Goal: Task Accomplishment & Management: Manage account settings

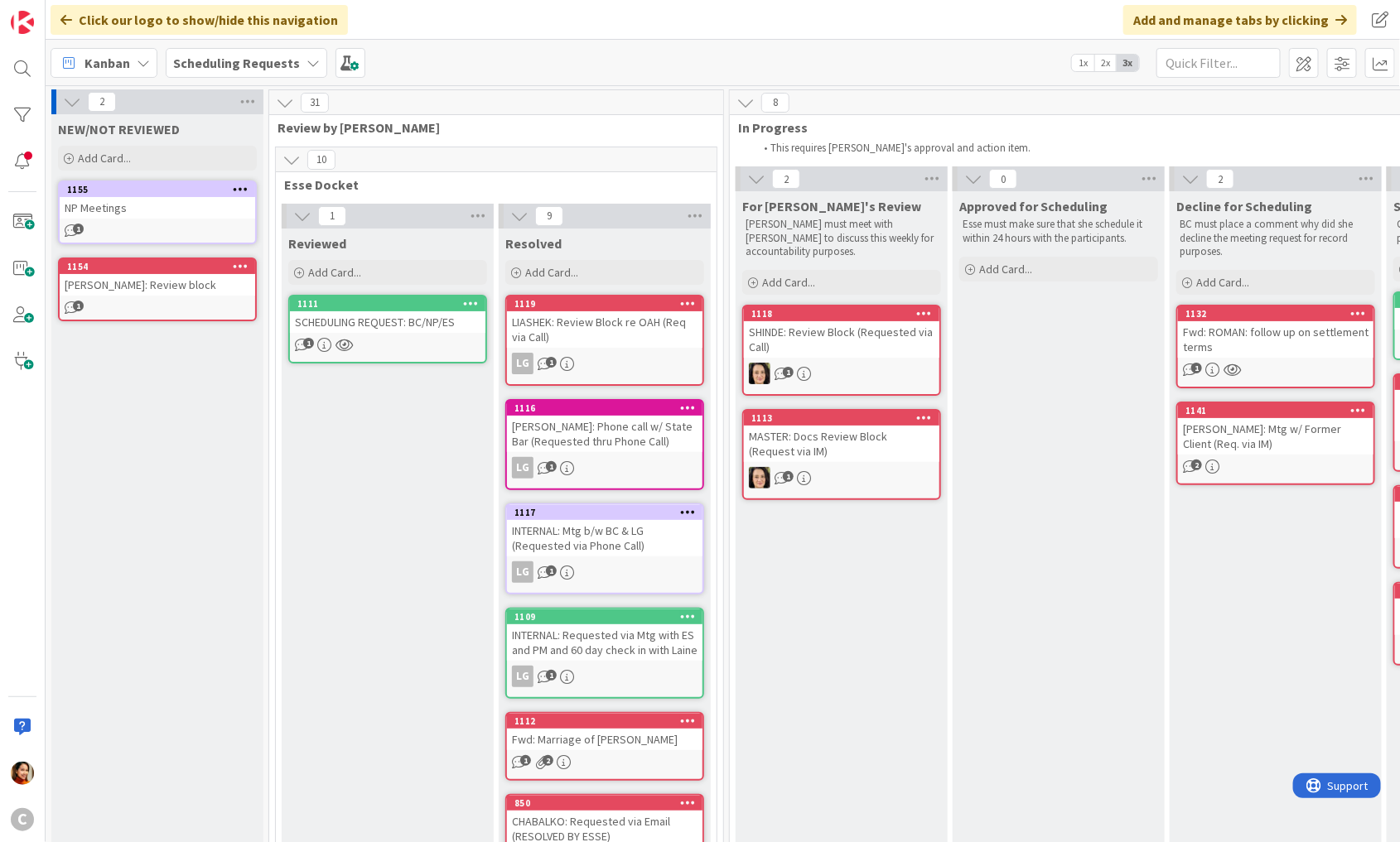
click at [300, 75] on div "Scheduling Requests" at bounding box center [247, 63] width 161 height 30
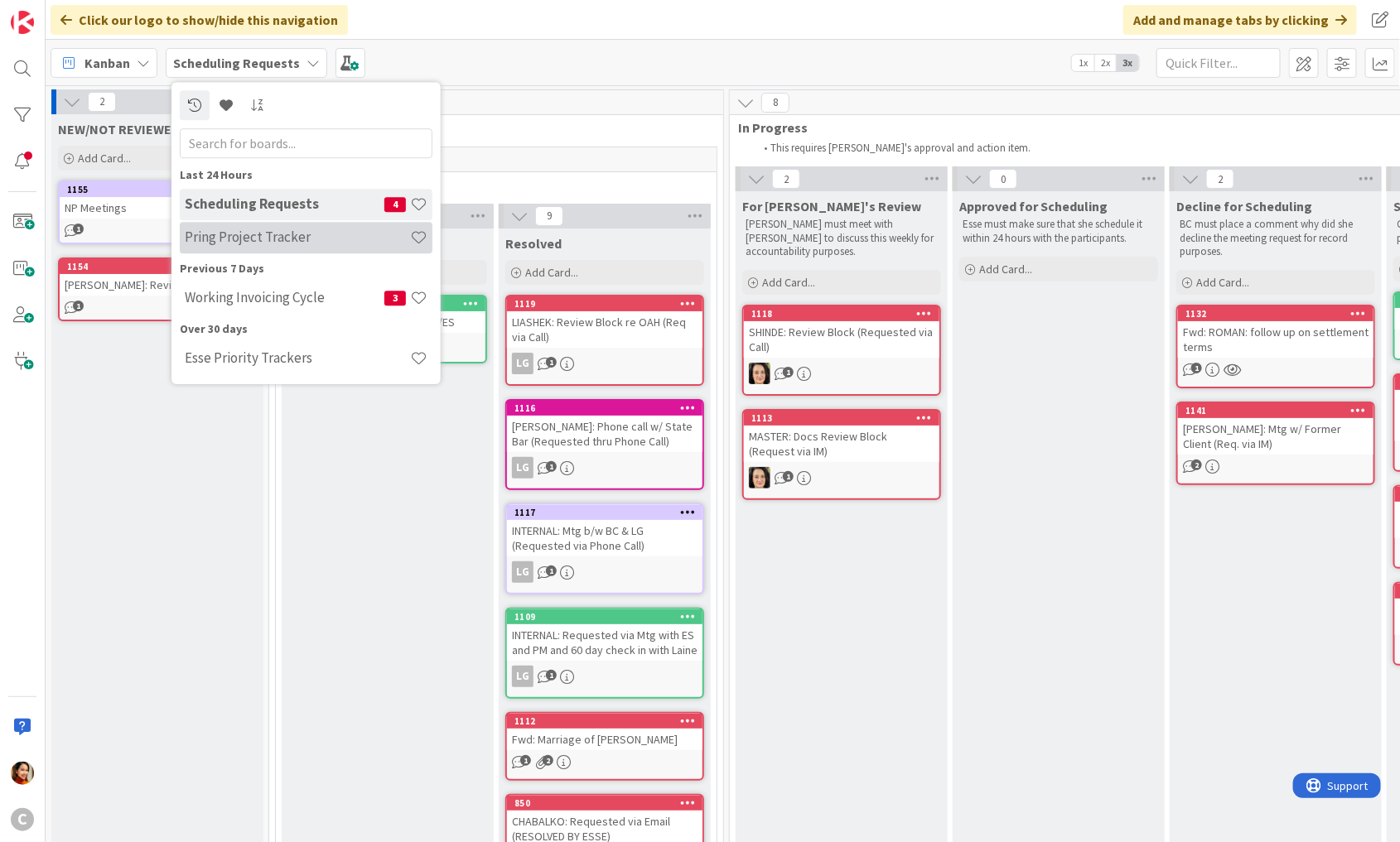
click at [295, 238] on h4 "Pring Project Tracker" at bounding box center [297, 237] width 225 height 17
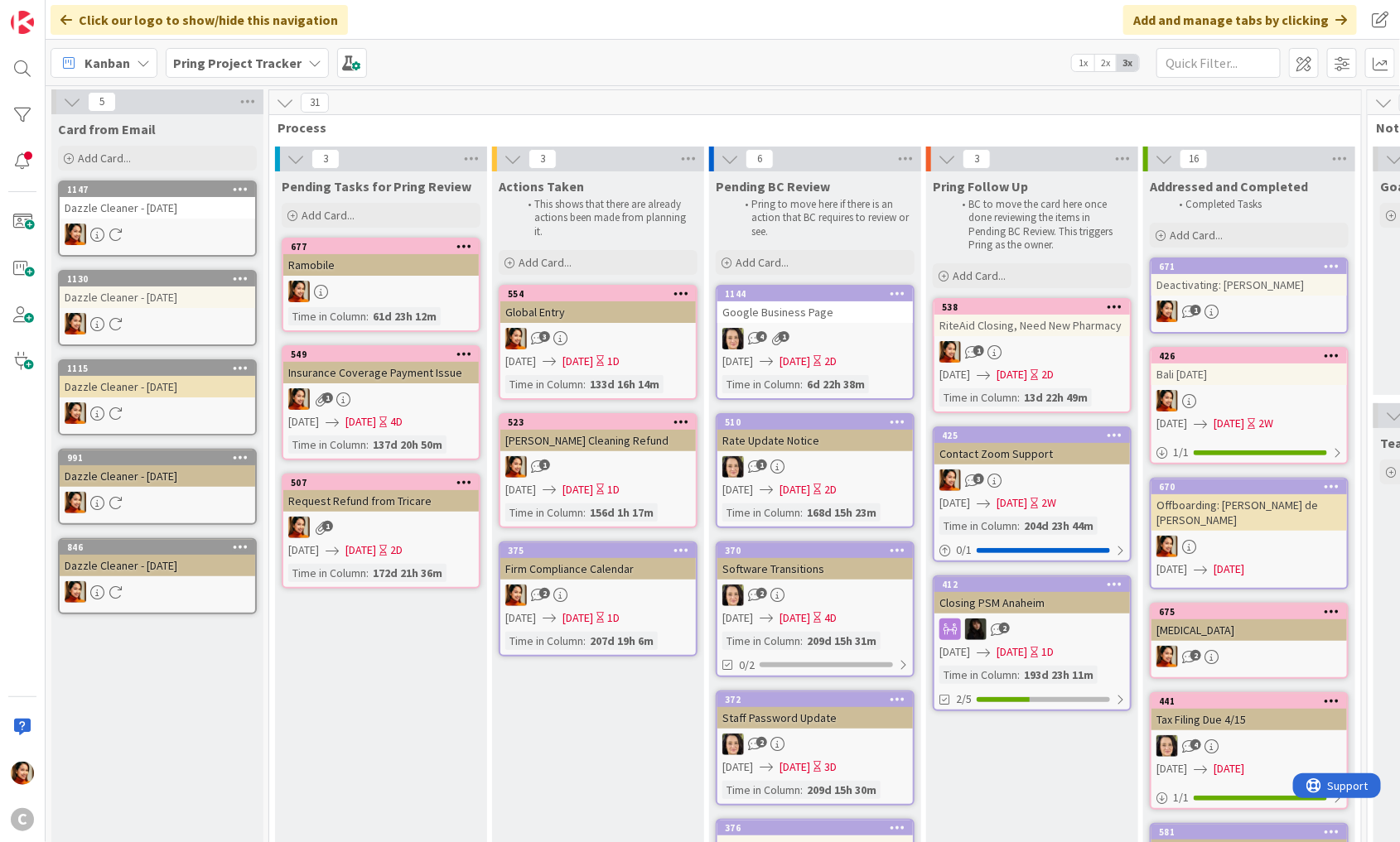
click at [208, 568] on div "Dazzle Cleaner - [DATE]" at bounding box center [157, 565] width 196 height 21
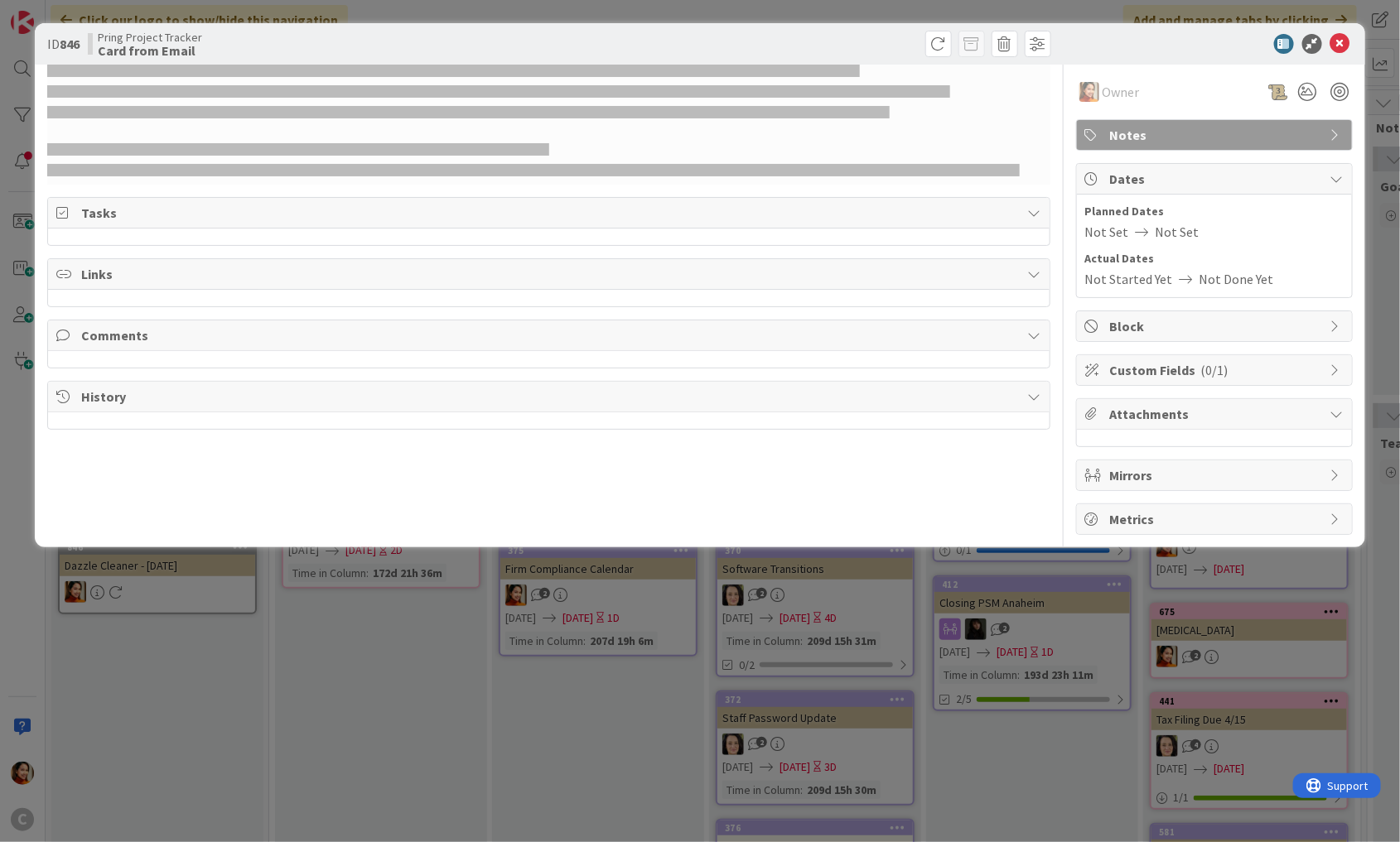
click at [194, 818] on div "ID 846 Pring Project Tracker Card from Email Owner Notes Tasks Links Comments H…" at bounding box center [700, 421] width 1400 height 842
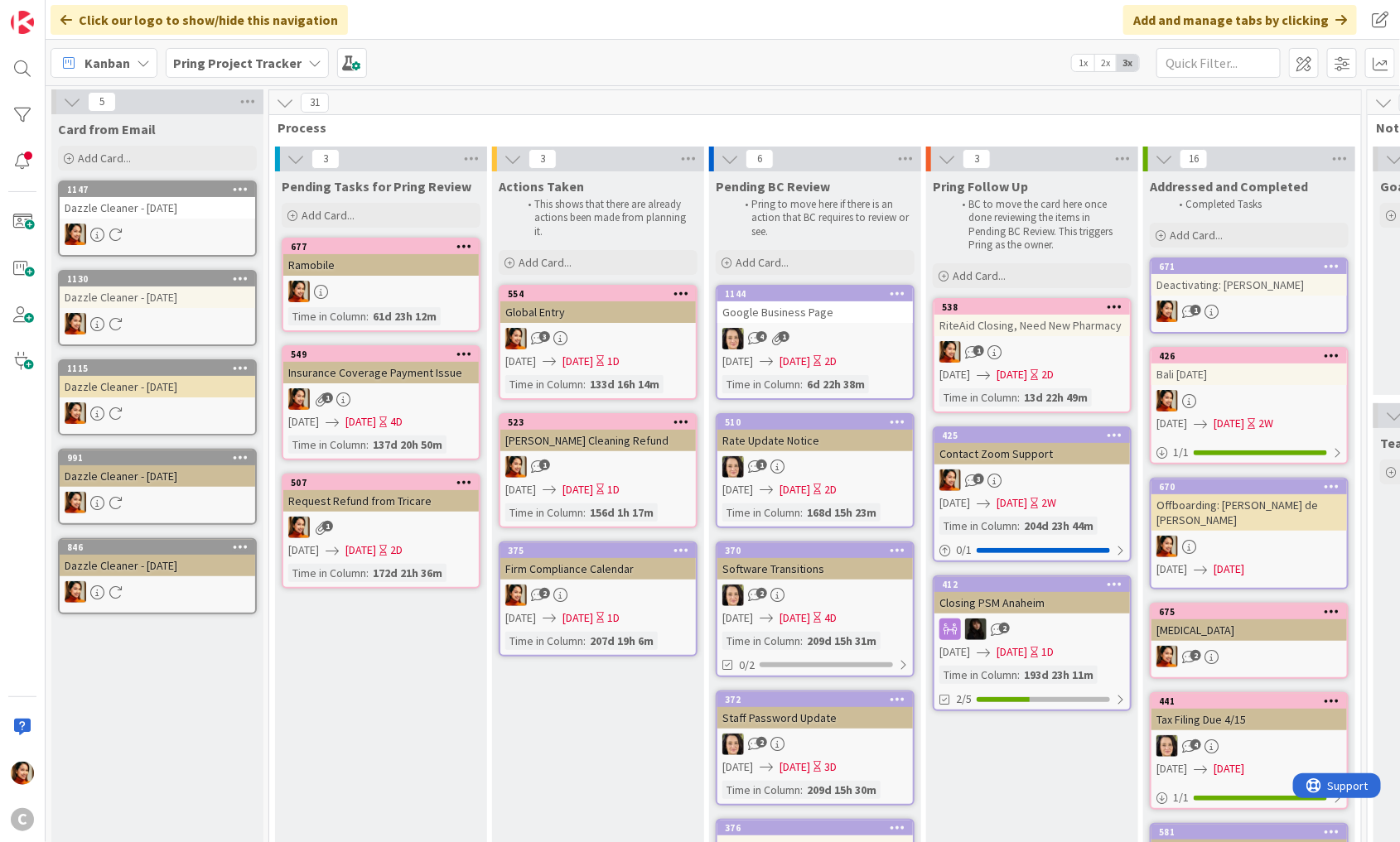
drag, startPoint x: 195, startPoint y: 732, endPoint x: 181, endPoint y: 200, distance: 532.2
click at [181, 200] on div "Card from Email Add Card... 1147 Dazzle Cleaner - [DATE] 1130 Dazzle Cleaner - …" at bounding box center [157, 808] width 212 height 1388
click at [241, 545] on icon at bounding box center [240, 546] width 16 height 12
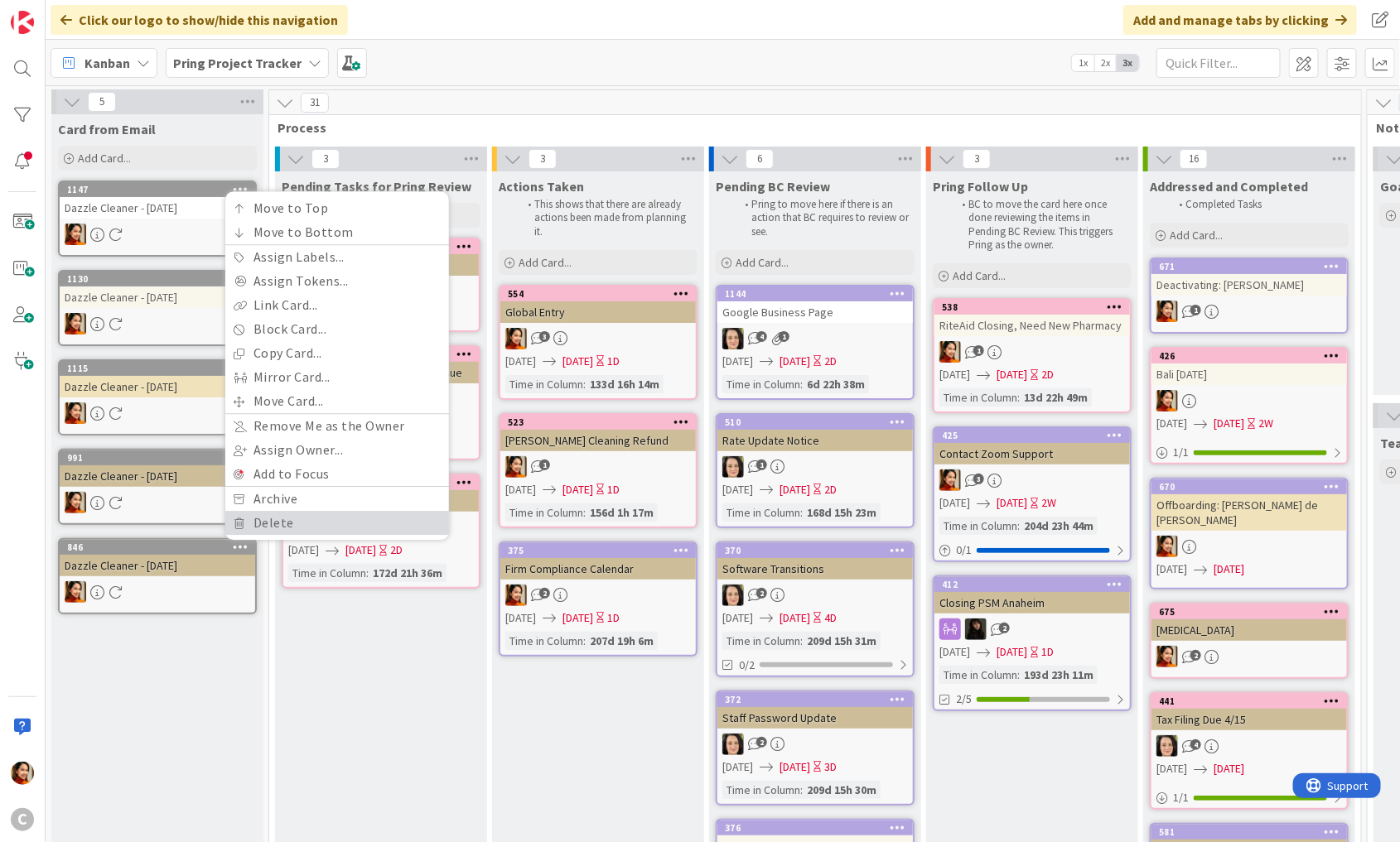
click at [253, 529] on link "Delete" at bounding box center [337, 523] width 224 height 24
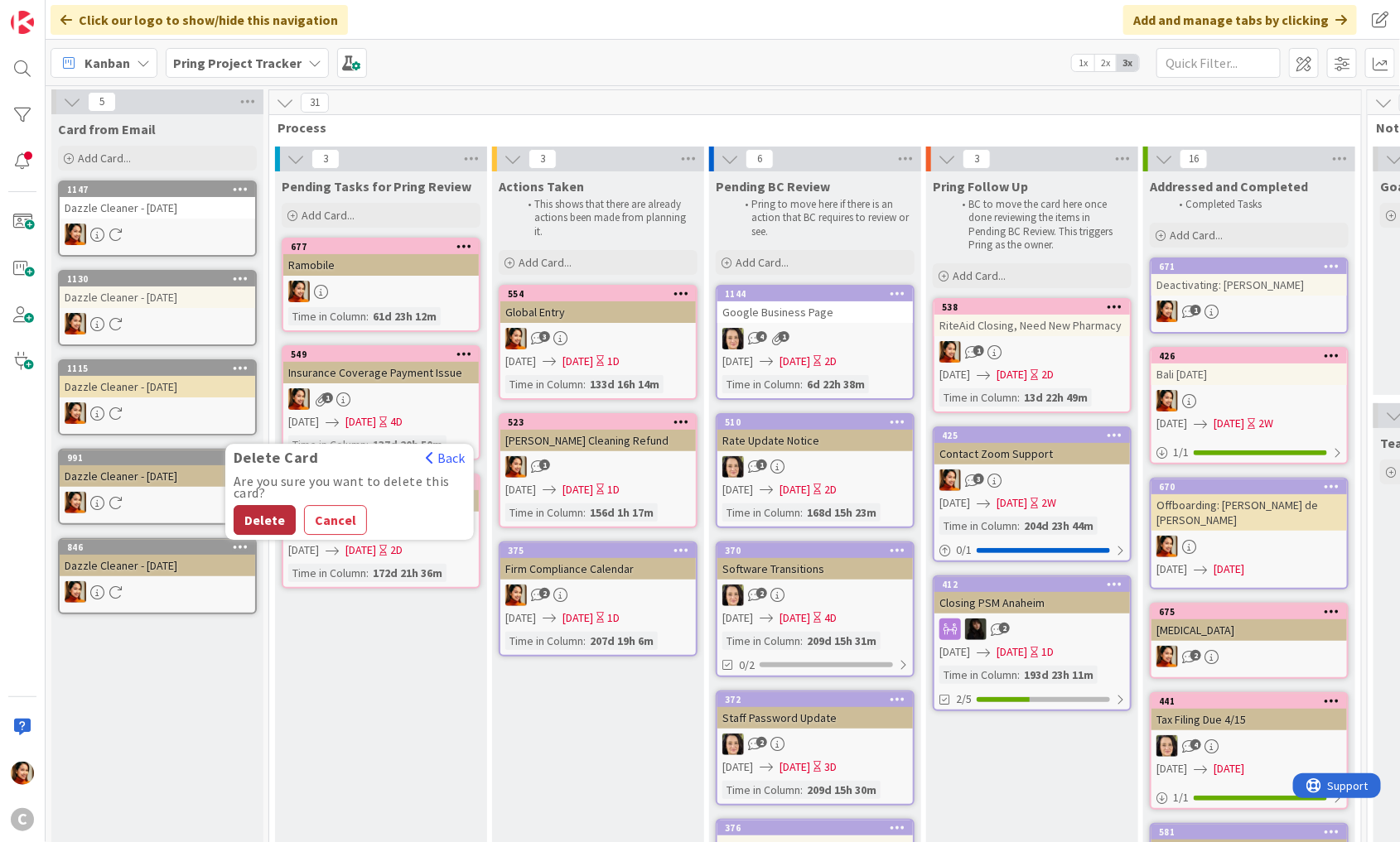
click at [263, 509] on button "Delete" at bounding box center [264, 520] width 62 height 30
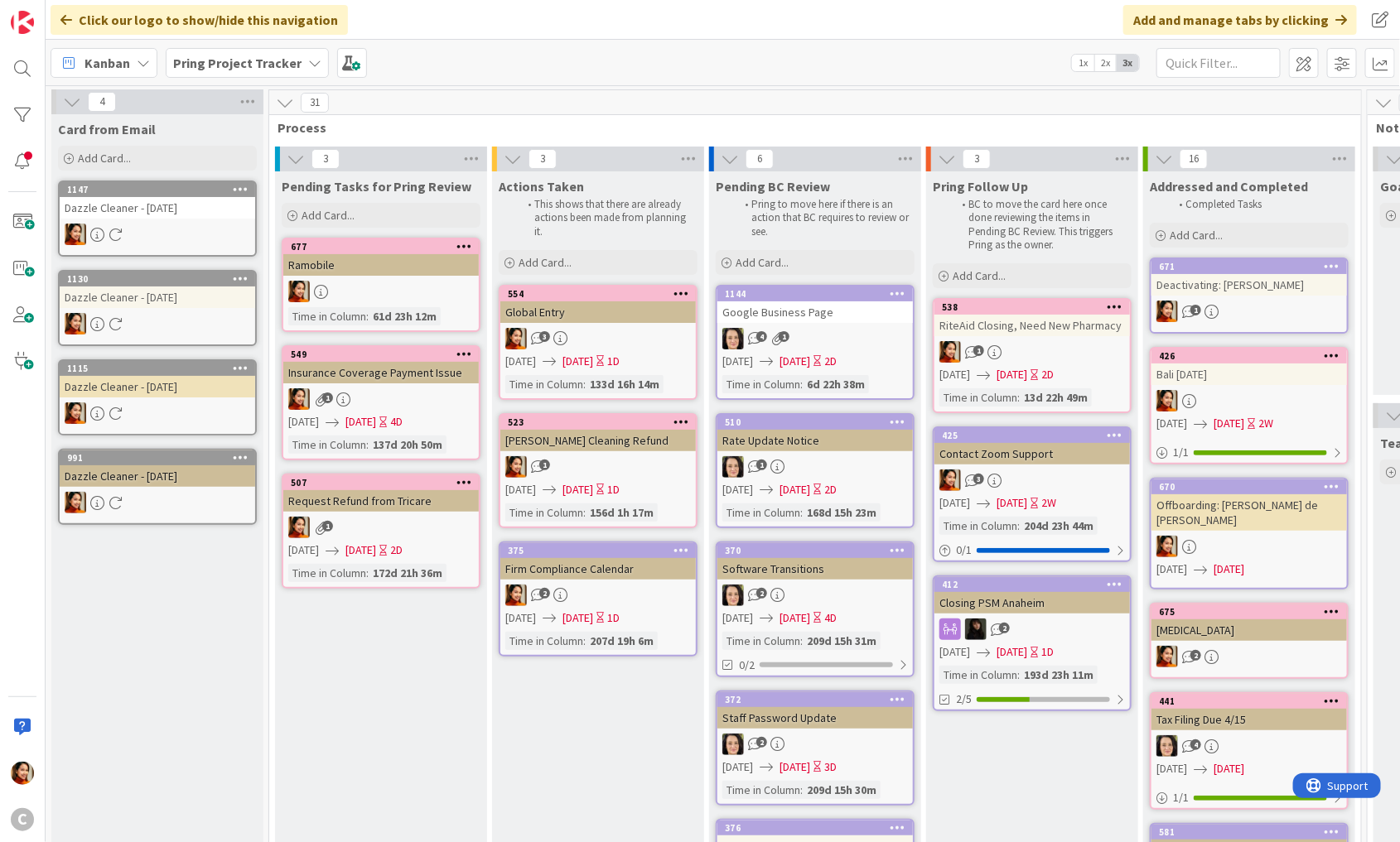
click at [231, 454] on div at bounding box center [240, 458] width 30 height 12
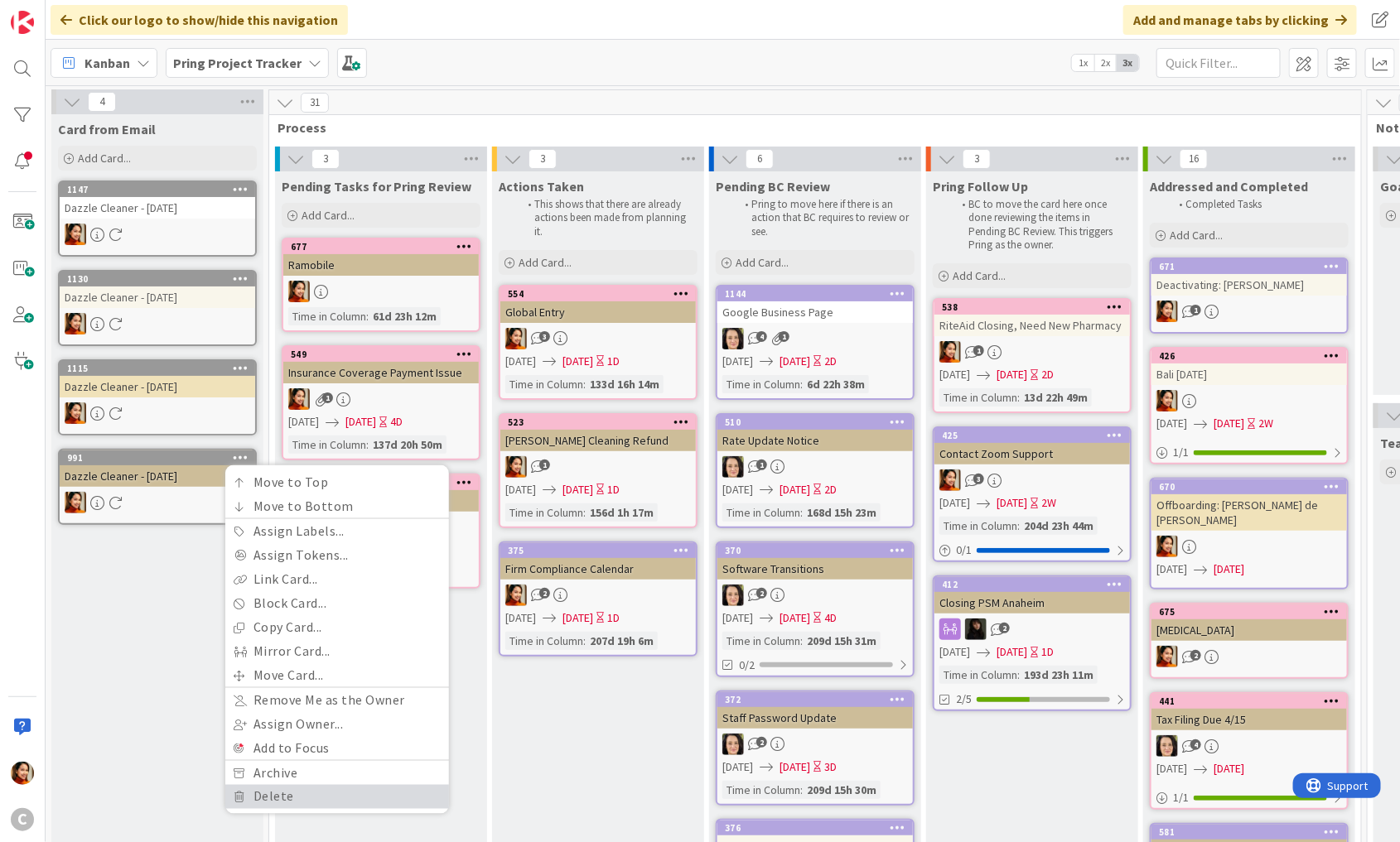
click at [266, 793] on link "Delete" at bounding box center [337, 797] width 224 height 24
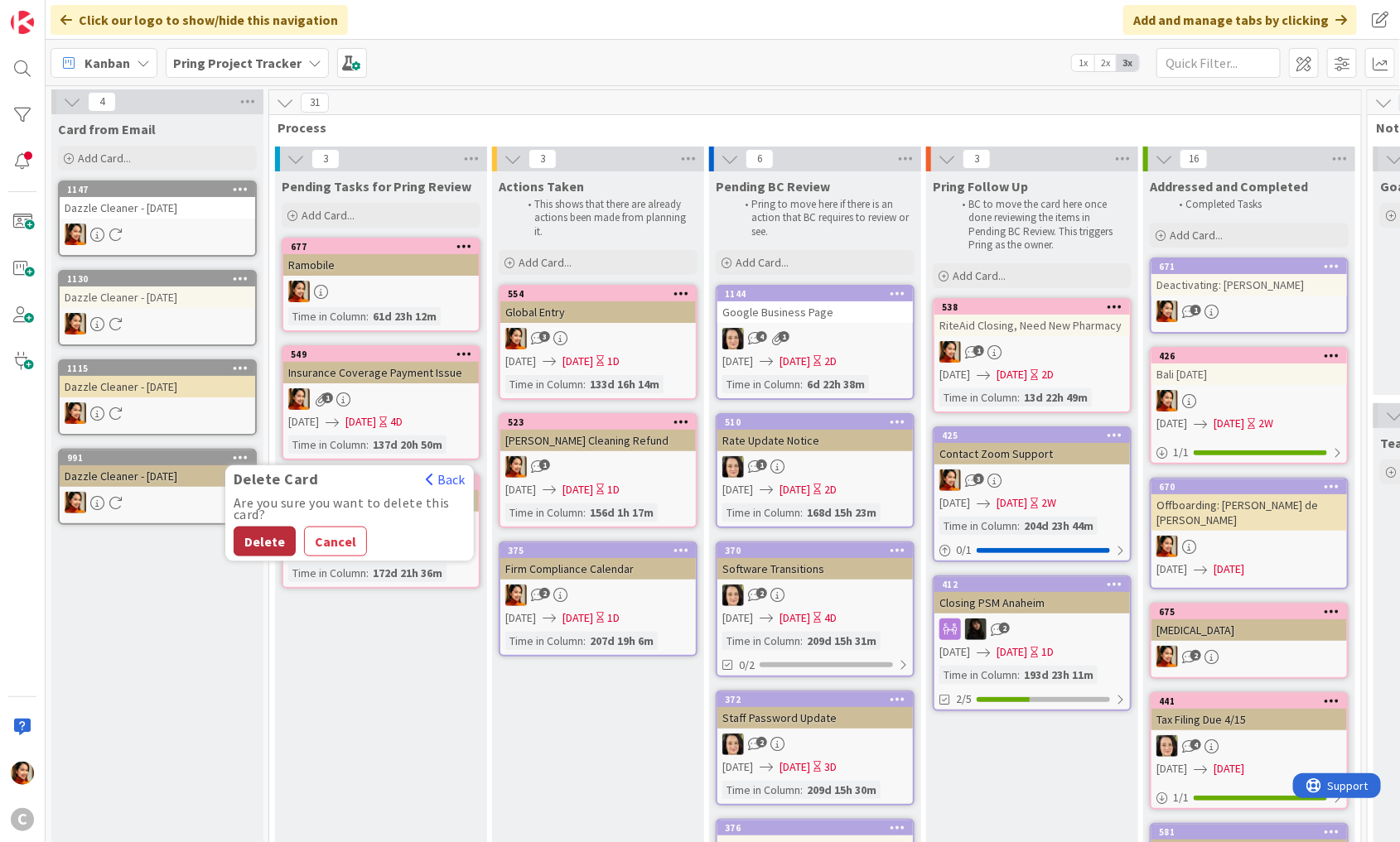
click at [275, 538] on button "Delete" at bounding box center [264, 542] width 62 height 30
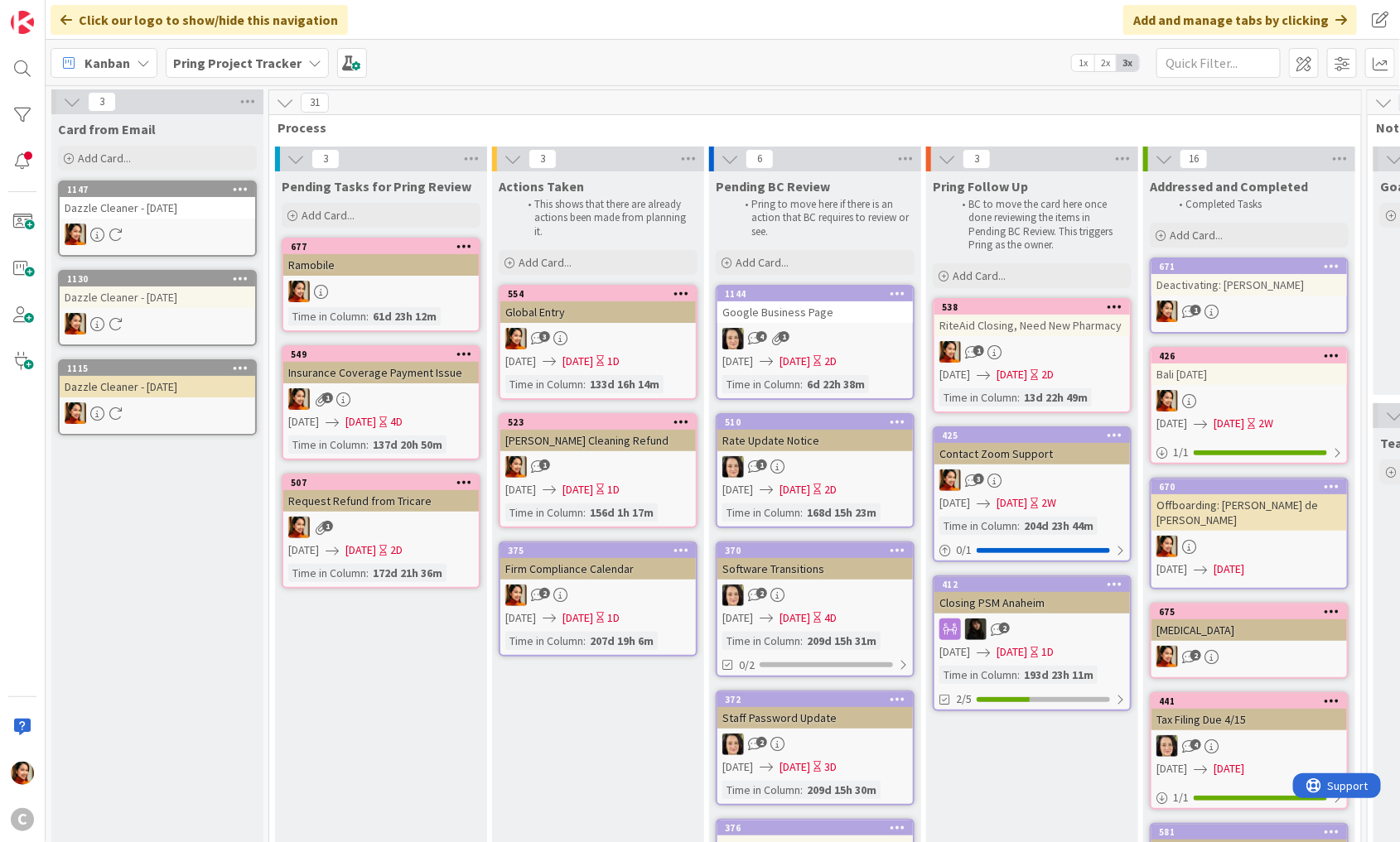
click at [247, 362] on icon at bounding box center [240, 367] width 16 height 12
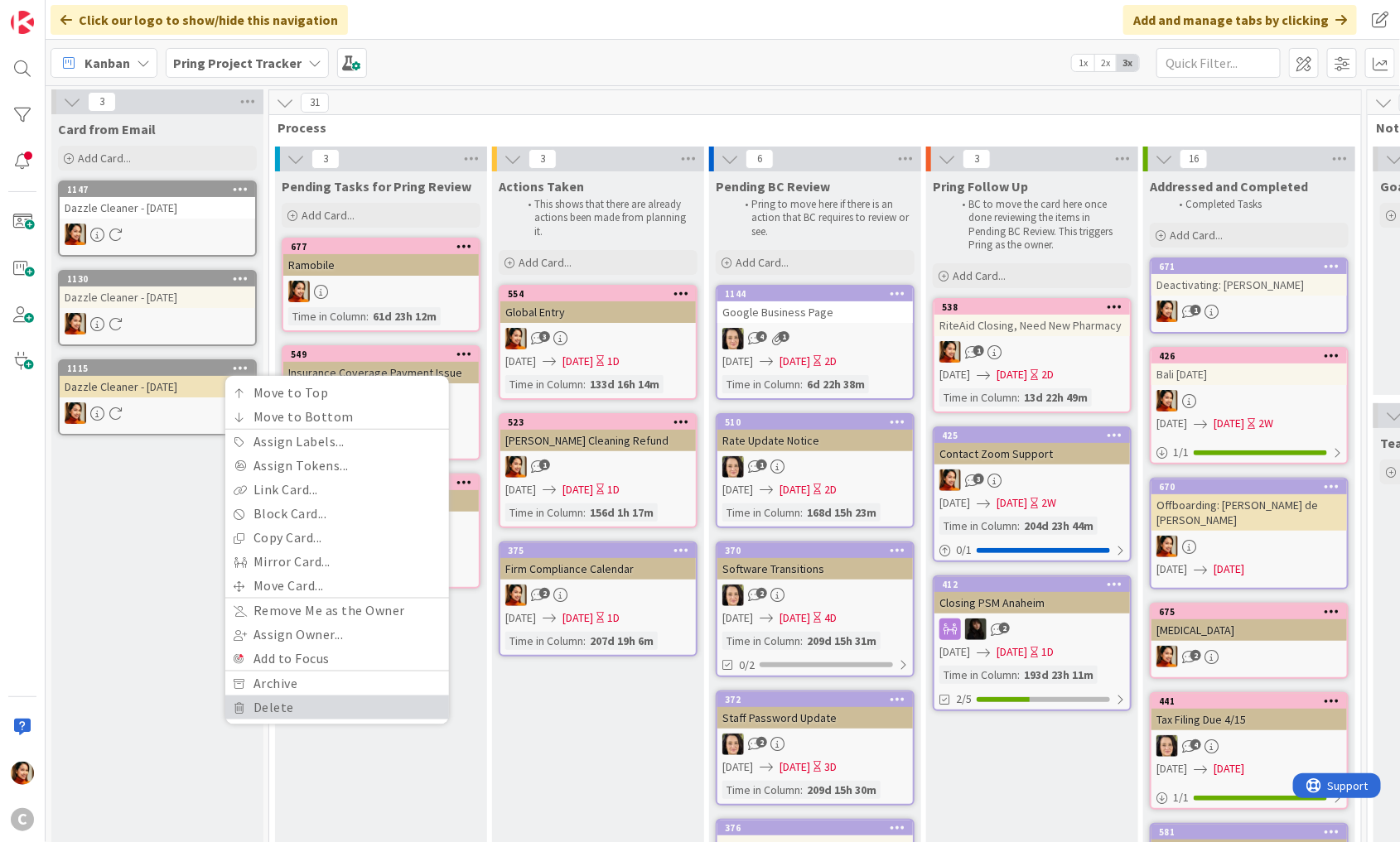
click at [259, 699] on link "Delete" at bounding box center [337, 708] width 224 height 24
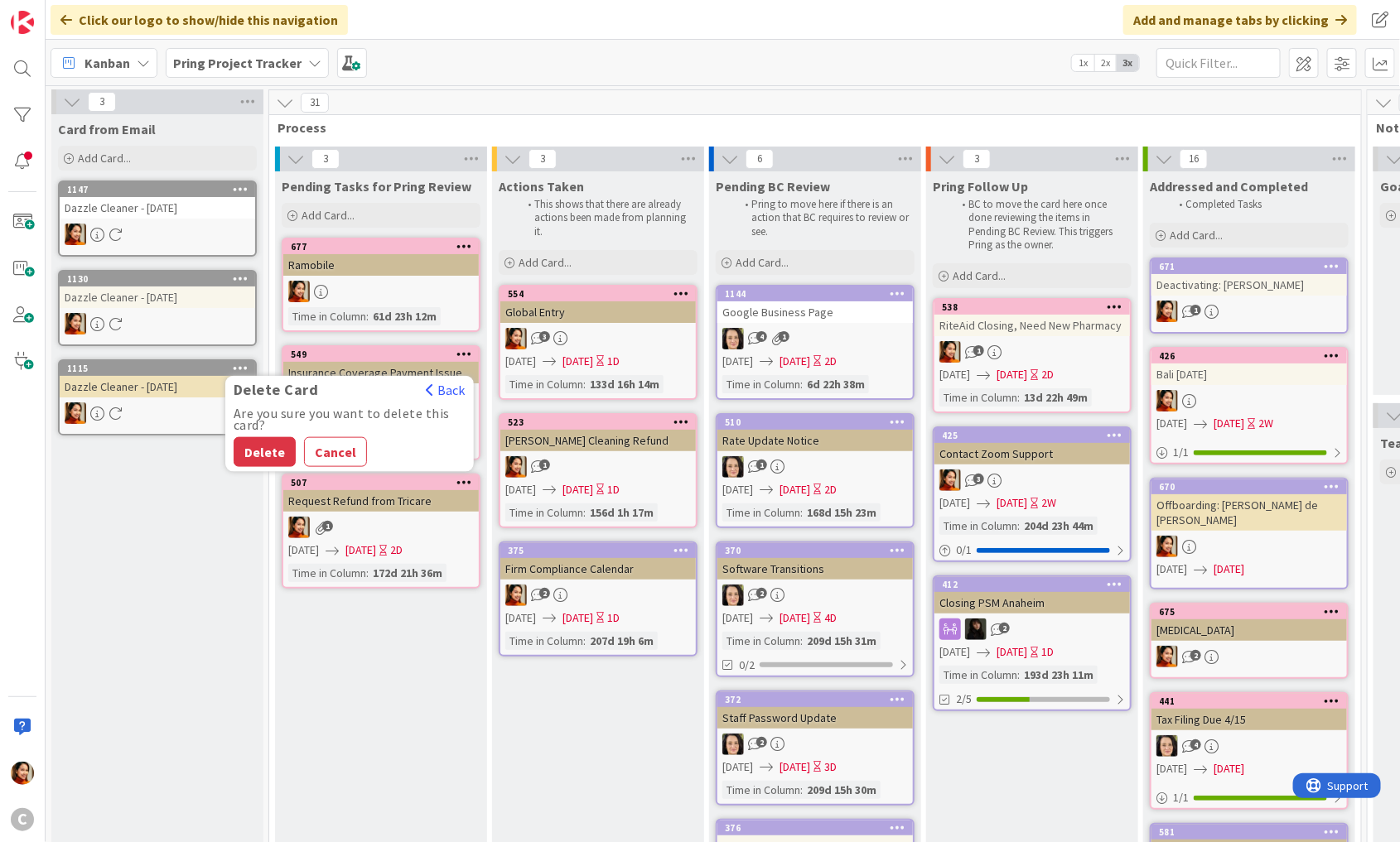
click at [251, 466] on div "Delete Card Back Are you sure you want to delete this card? Delete Cancel" at bounding box center [350, 424] width 249 height 96
click at [251, 460] on button "Delete" at bounding box center [264, 452] width 62 height 30
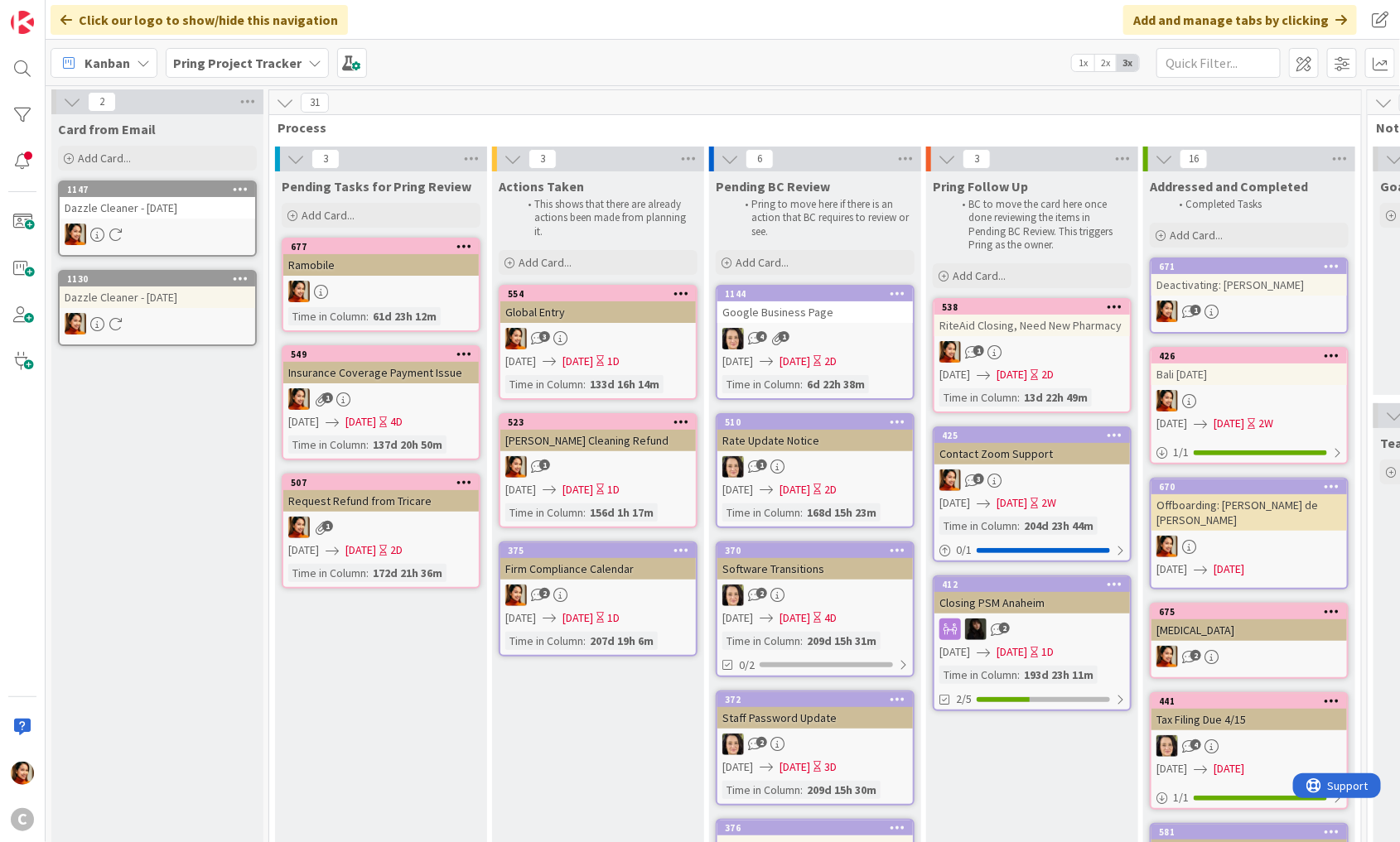
click at [236, 280] on icon at bounding box center [240, 278] width 16 height 12
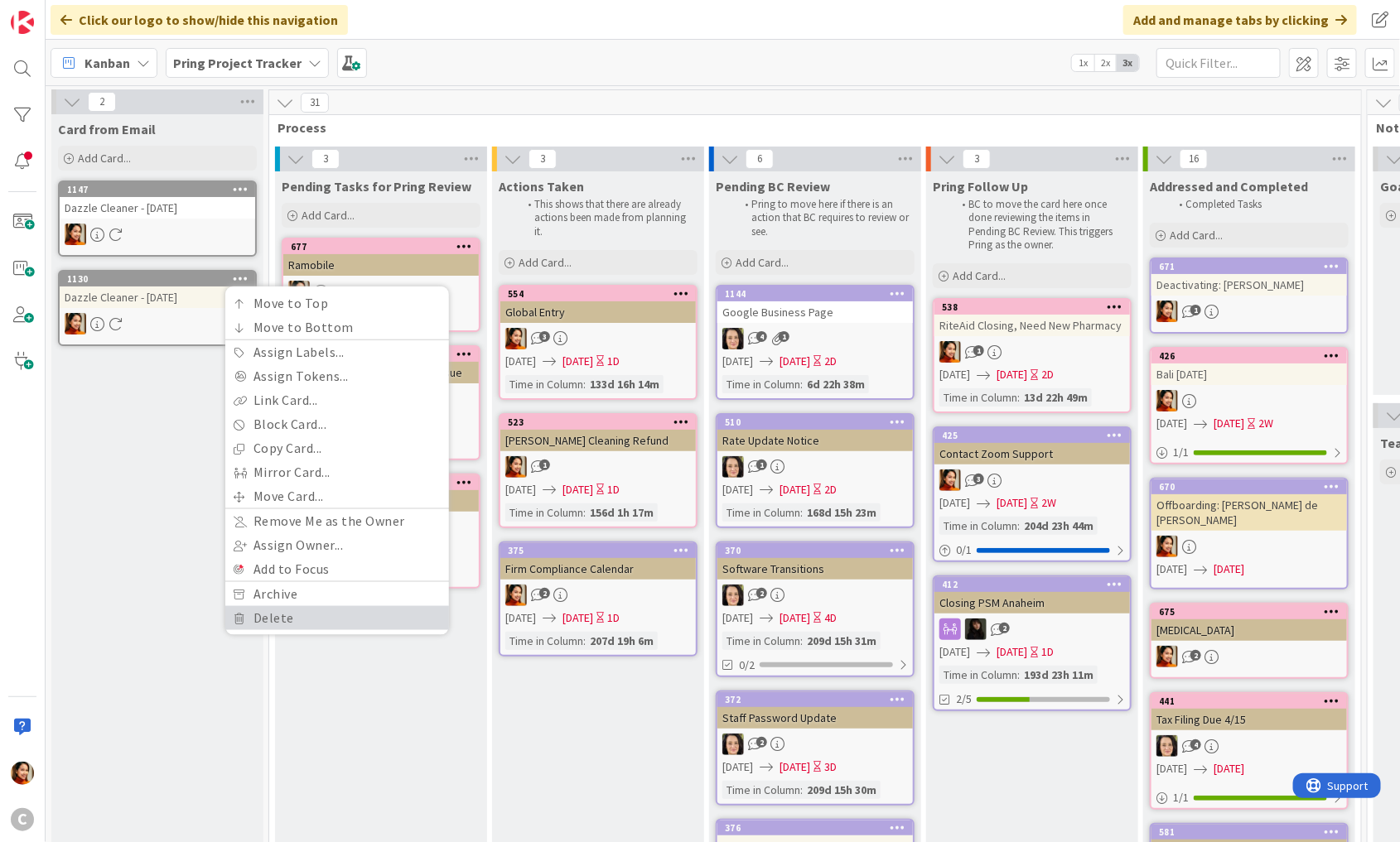
click at [262, 611] on link "Delete" at bounding box center [337, 619] width 224 height 24
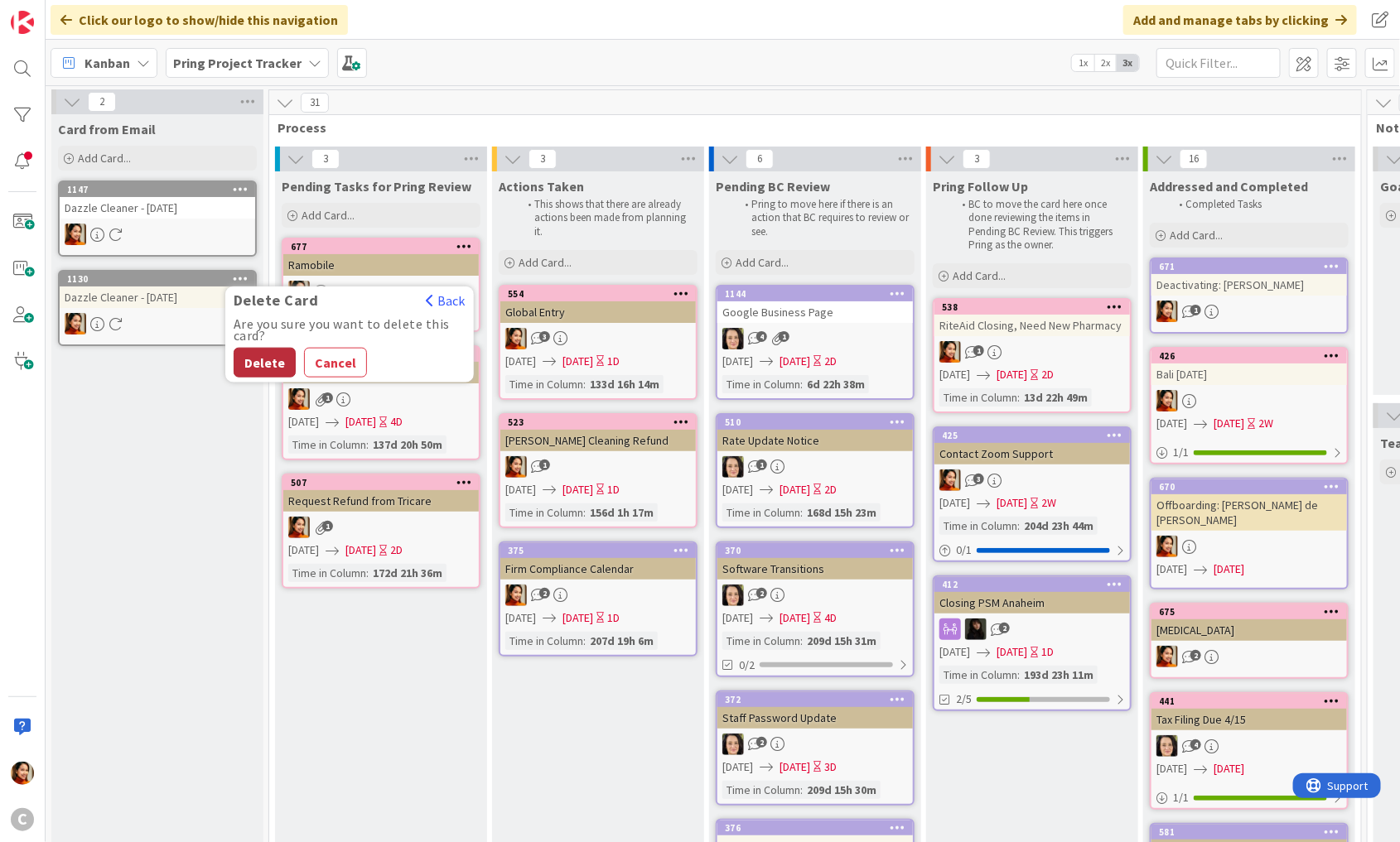
click at [277, 368] on button "Delete" at bounding box center [264, 363] width 62 height 30
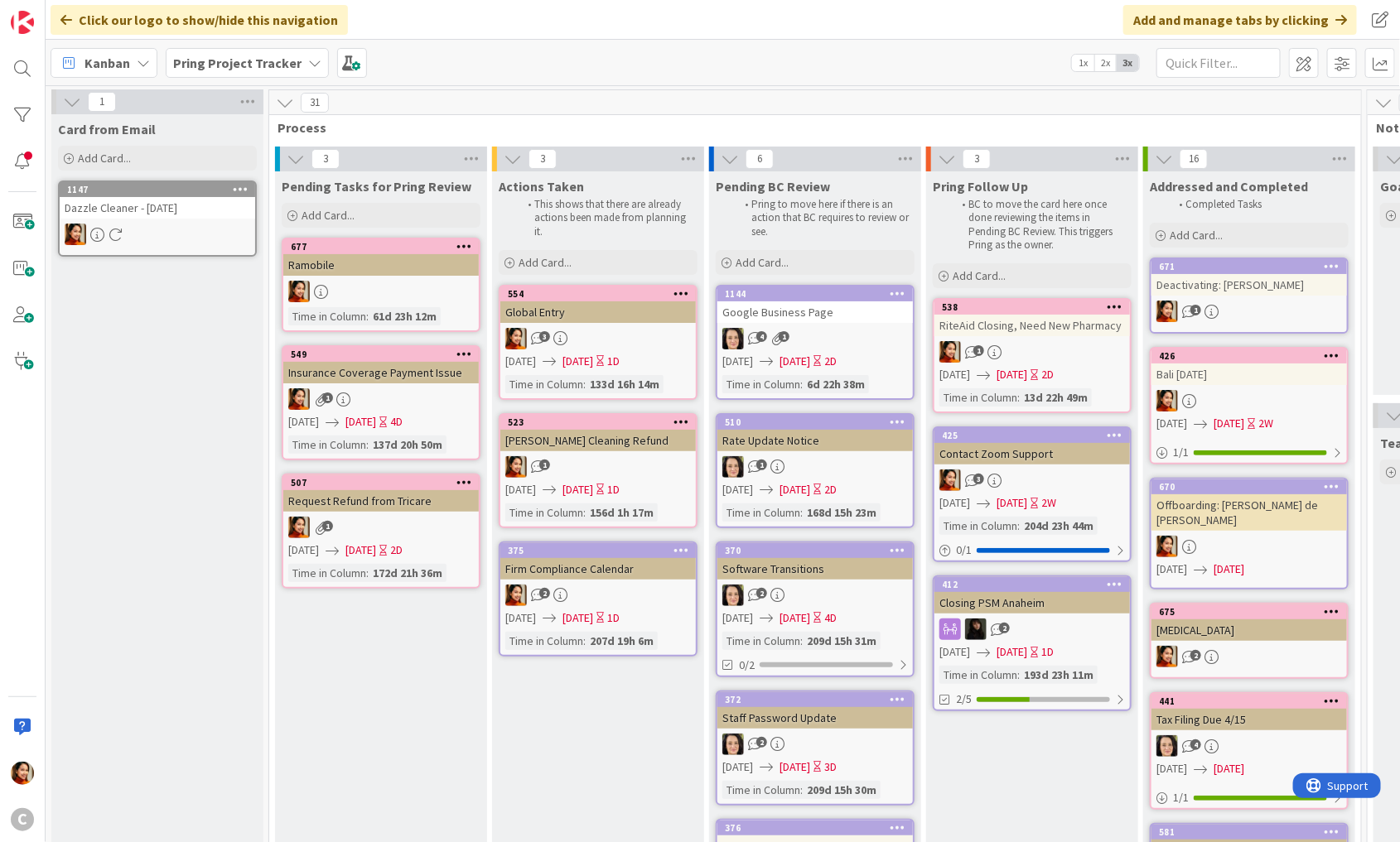
click at [242, 189] on icon at bounding box center [240, 188] width 16 height 12
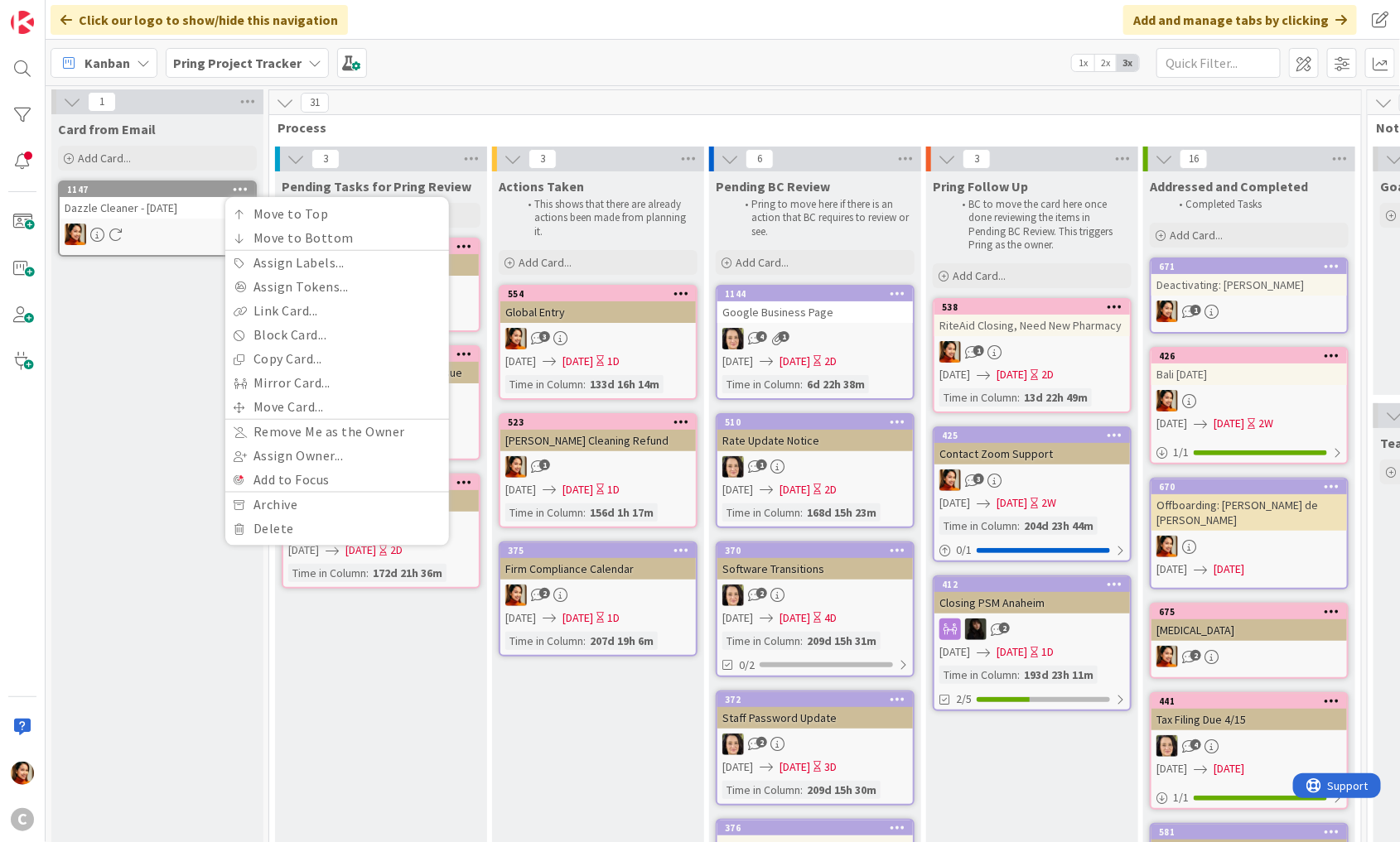
click at [163, 522] on div "Card from Email Add Card... 1147 Move to Top Move to Bottom Assign Labels... As…" at bounding box center [157, 808] width 212 height 1388
